Goal: Task Accomplishment & Management: Complete application form

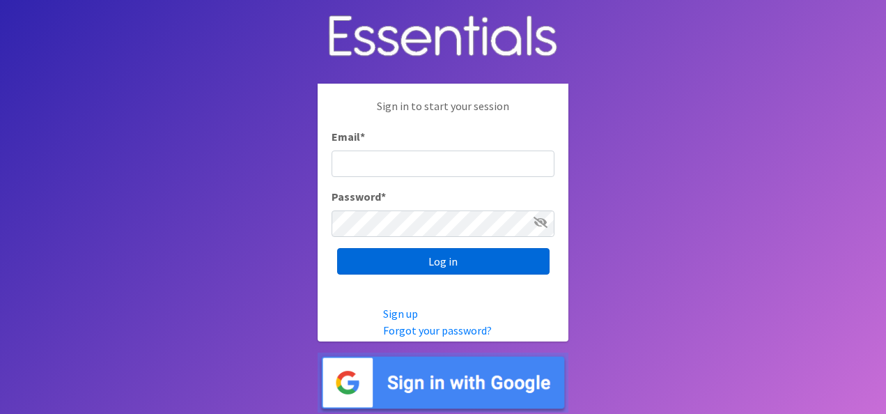
type input "[EMAIL_ADDRESS][DOMAIN_NAME]"
click at [465, 254] on input "Log in" at bounding box center [443, 261] width 212 height 26
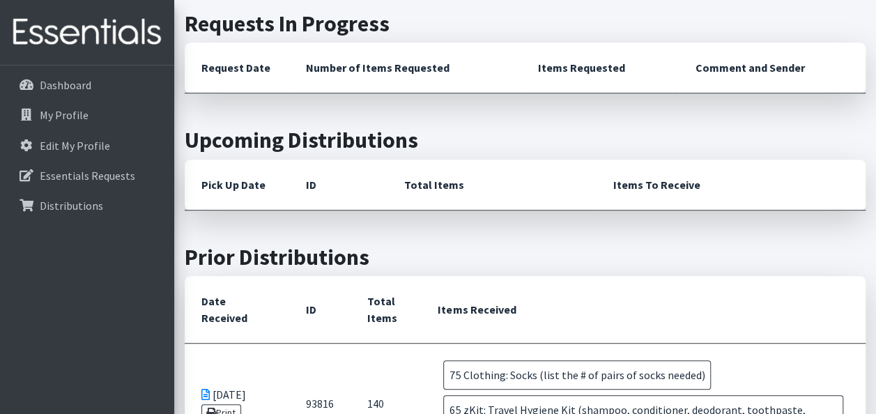
scroll to position [209, 0]
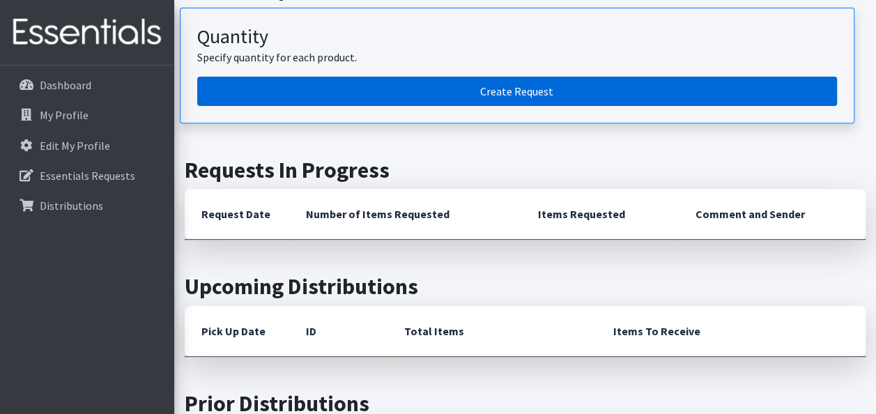
click at [496, 87] on link "Create Request" at bounding box center [516, 91] width 639 height 29
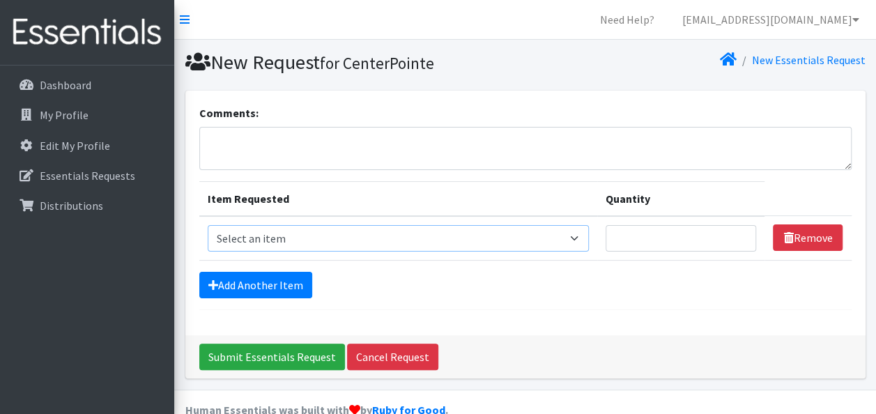
click at [455, 225] on select "Select an item Clothing: Socks (list the # of pairs of socks needed) Kit: Pad K…" at bounding box center [398, 238] width 381 height 26
select select "12029"
click at [208, 225] on select "Select an item Clothing: Socks (list the # of pairs of socks needed) Kit: Pad K…" at bounding box center [398, 238] width 381 height 26
click at [651, 233] on input "Quantity" at bounding box center [680, 238] width 151 height 26
type input "75"
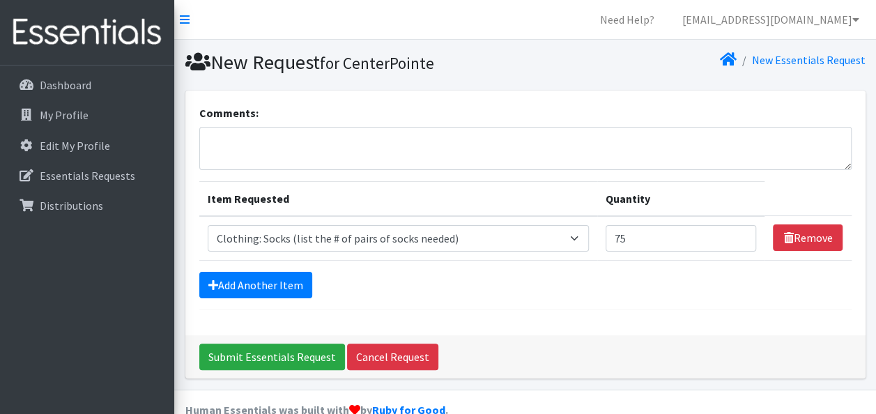
click at [644, 267] on form "Comments: Item Requested Quantity Item Requested Select an item Clothing: Socks…" at bounding box center [525, 206] width 652 height 205
click at [273, 293] on link "Add Another Item" at bounding box center [255, 285] width 113 height 26
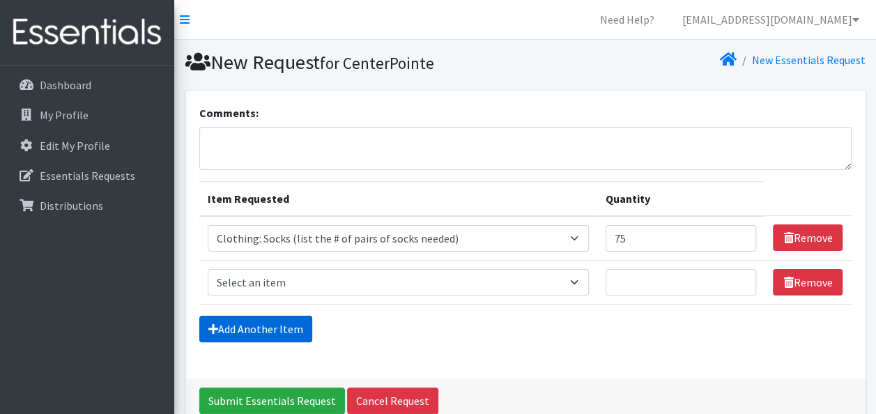
scroll to position [69, 0]
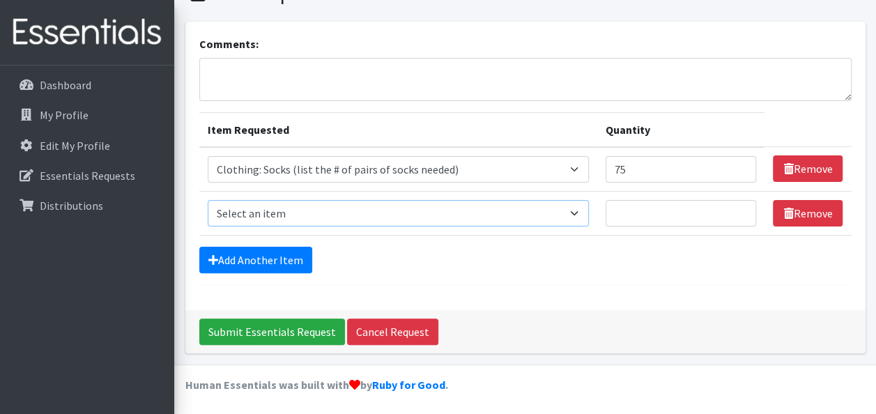
click at [275, 220] on select "Select an item Clothing: Socks (list the # of pairs of socks needed) Kit: Pad K…" at bounding box center [398, 213] width 381 height 26
select select "15558"
click at [208, 200] on select "Select an item Clothing: Socks (list the # of pairs of socks needed) Kit: Pad K…" at bounding box center [398, 213] width 381 height 26
click at [664, 212] on input "Quantity" at bounding box center [680, 213] width 151 height 26
type input "65"
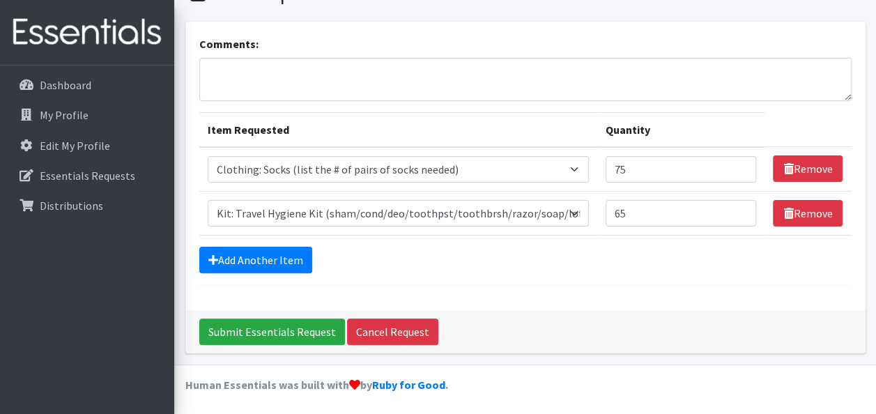
click at [662, 231] on td "Quantity 65" at bounding box center [681, 213] width 168 height 44
click at [267, 333] on input "Submit Essentials Request" at bounding box center [272, 331] width 146 height 26
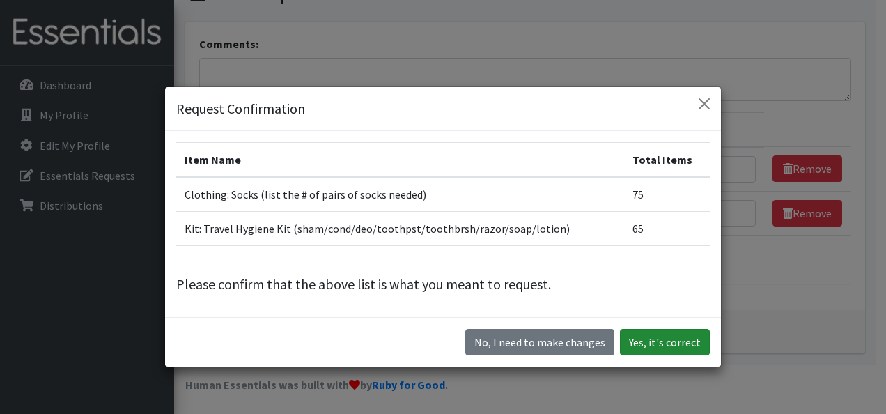
click at [687, 338] on button "Yes, it's correct" at bounding box center [665, 342] width 90 height 26
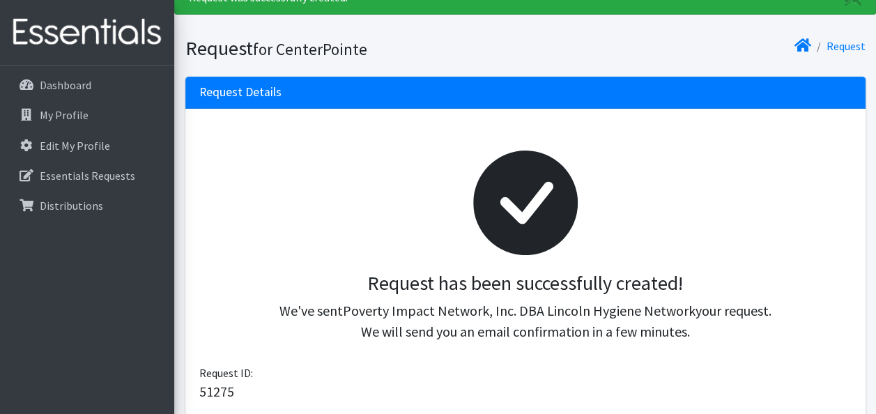
scroll to position [139, 0]
